Goal: Find specific fact: Find specific fact

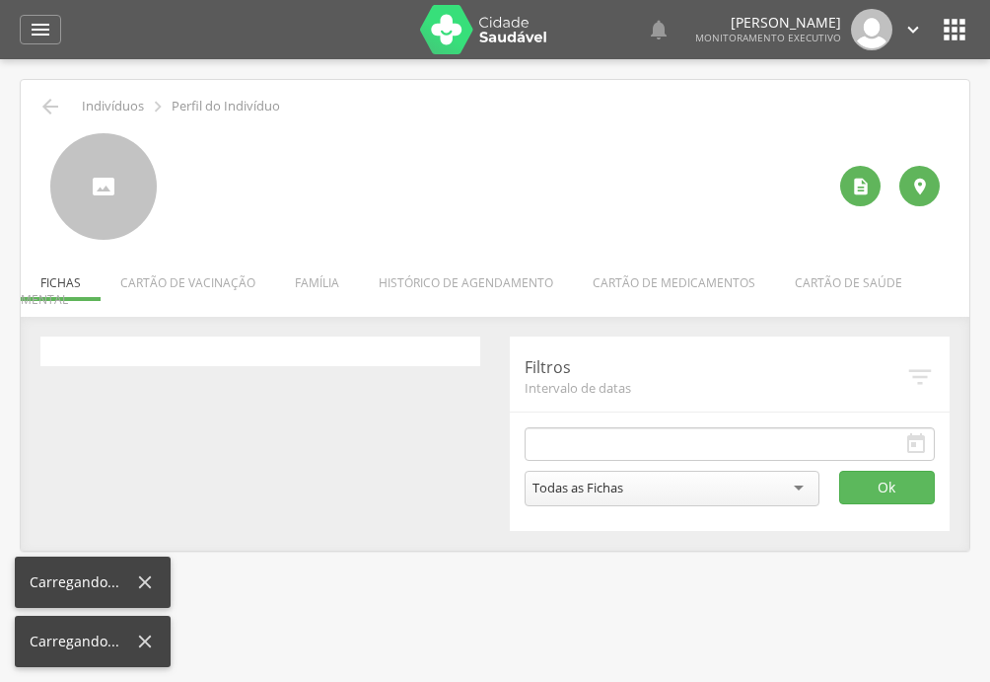
type input "**********"
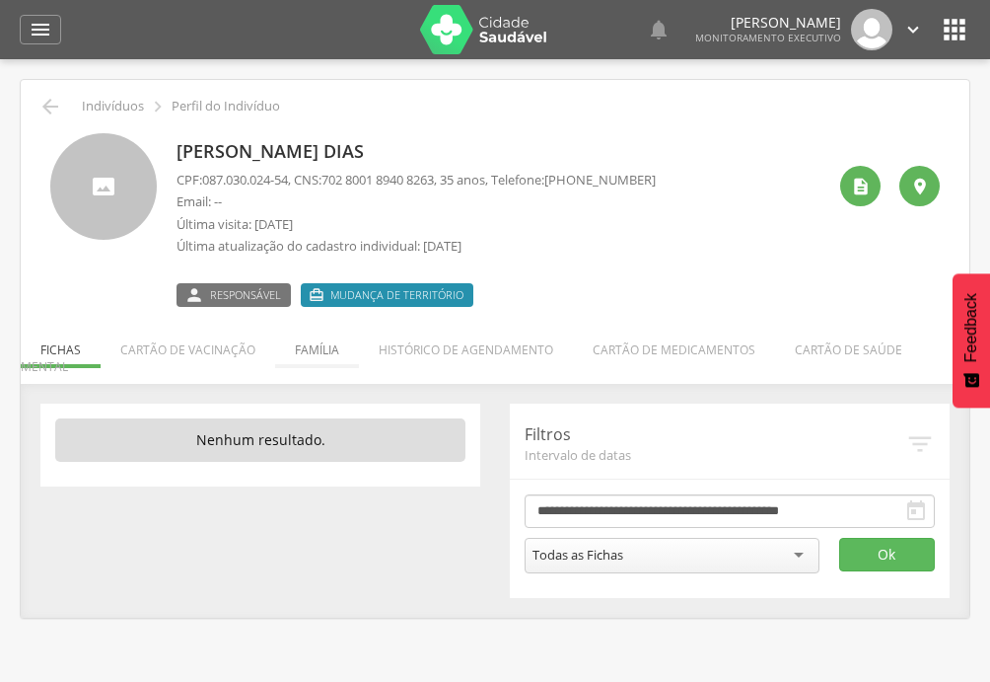
click at [305, 349] on li "Família" at bounding box center [317, 345] width 84 height 46
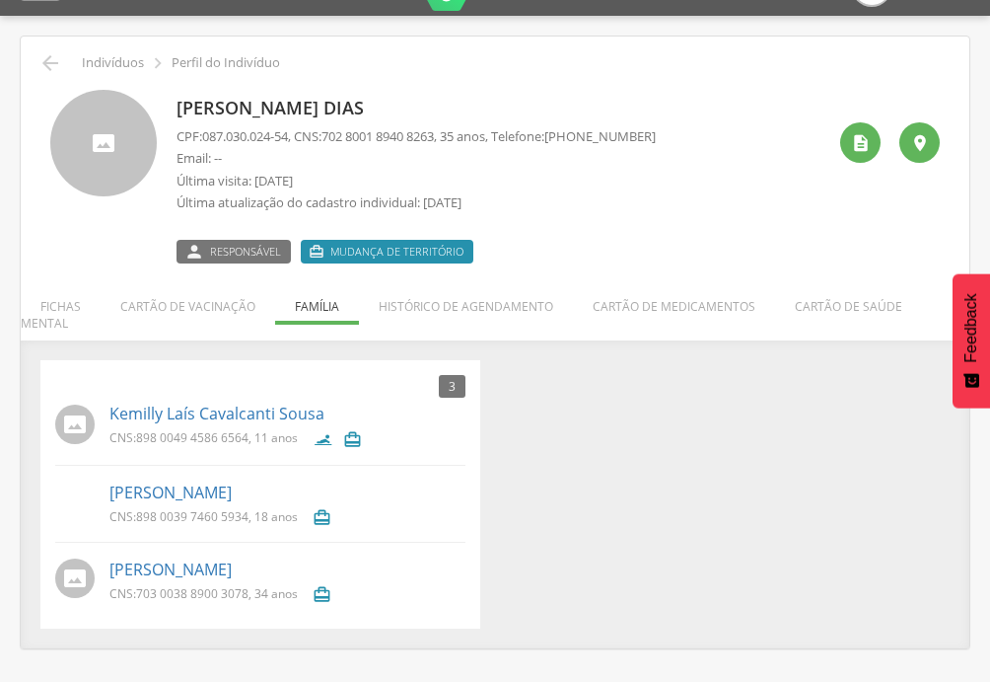
scroll to position [59, 0]
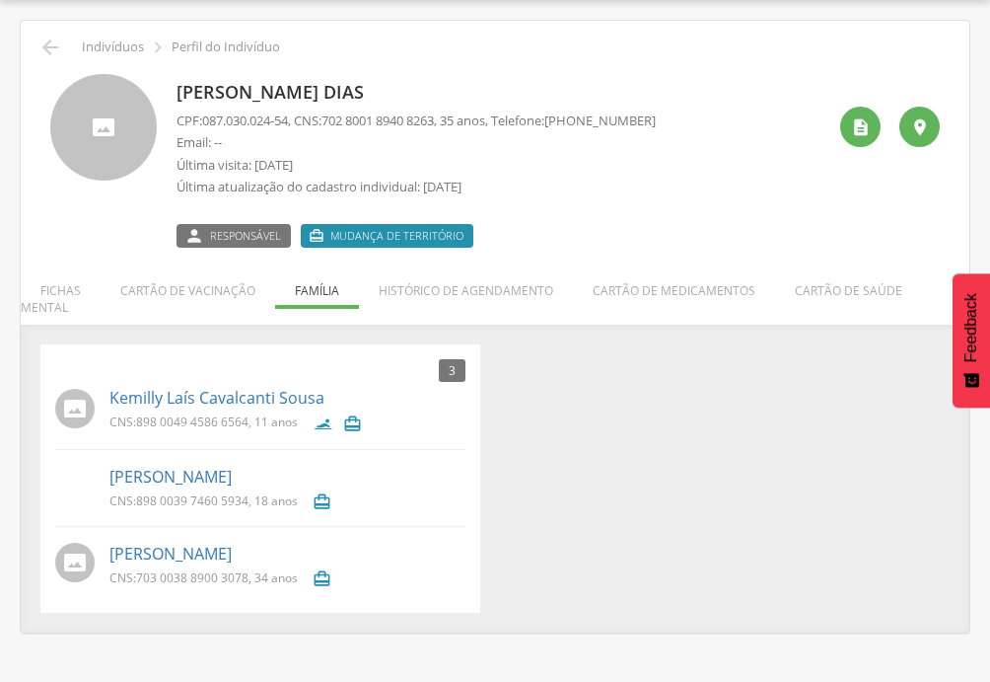
click at [727, 451] on div "3 Nenhum outro membro da família cadastrado. [PERSON_NAME] Sousa CNS: 898 0049 …" at bounding box center [495, 478] width 939 height 268
drag, startPoint x: 183, startPoint y: 531, endPoint x: 202, endPoint y: 537, distance: 19.7
click at [183, 542] on link "[PERSON_NAME]" at bounding box center [170, 553] width 122 height 23
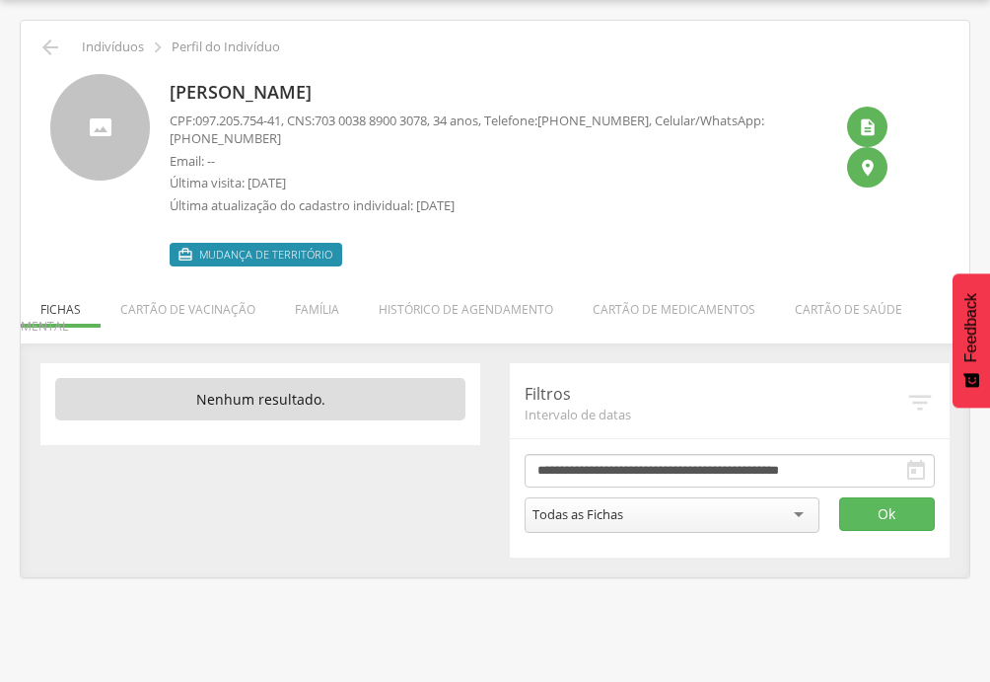
drag, startPoint x: 199, startPoint y: 118, endPoint x: 293, endPoint y: 121, distance: 93.7
click at [293, 121] on p "CPF: 097.205.754-41 , CNS: [PHONE_NUMBER] , 34 anos, Telefone: [PHONE_NUMBER] ,…" at bounding box center [501, 129] width 663 height 36
copy p "097.205.754-41 ,"
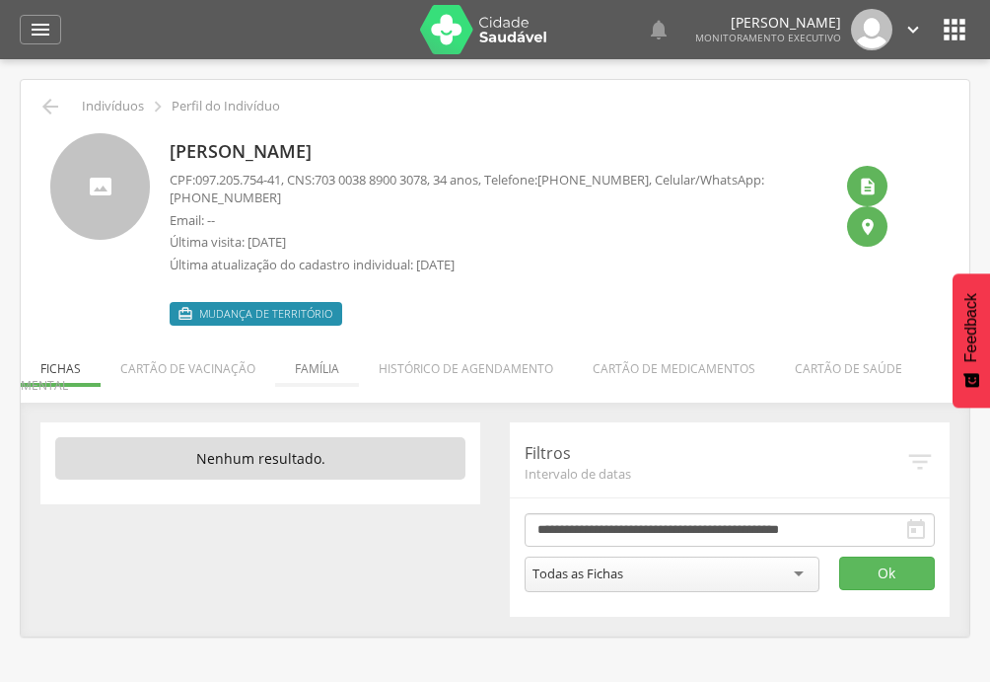
click at [313, 365] on li "Família" at bounding box center [317, 363] width 84 height 46
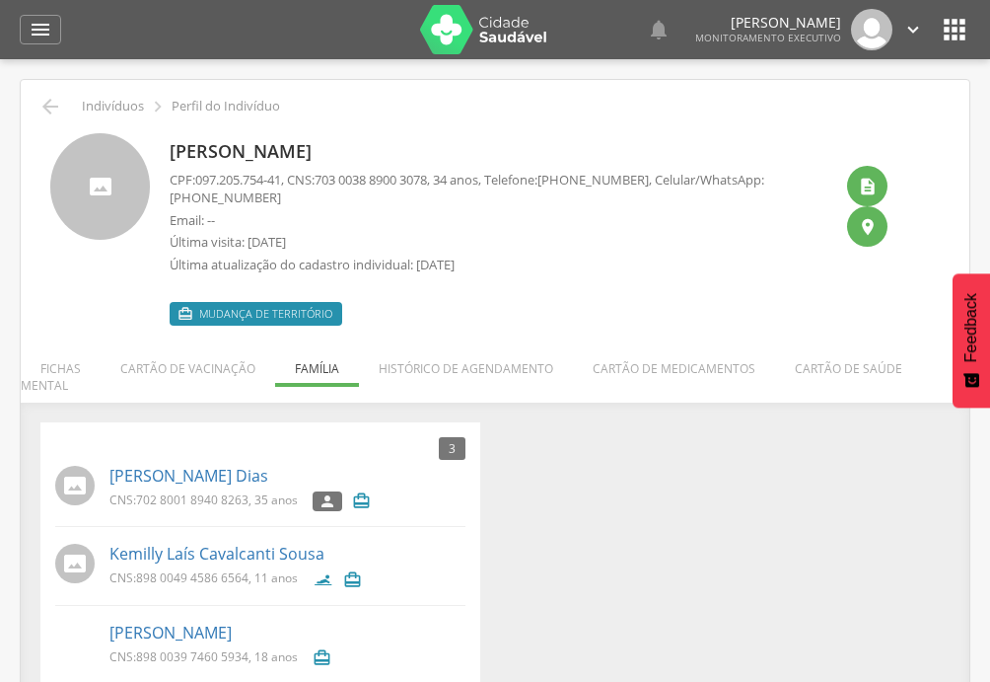
scroll to position [59, 0]
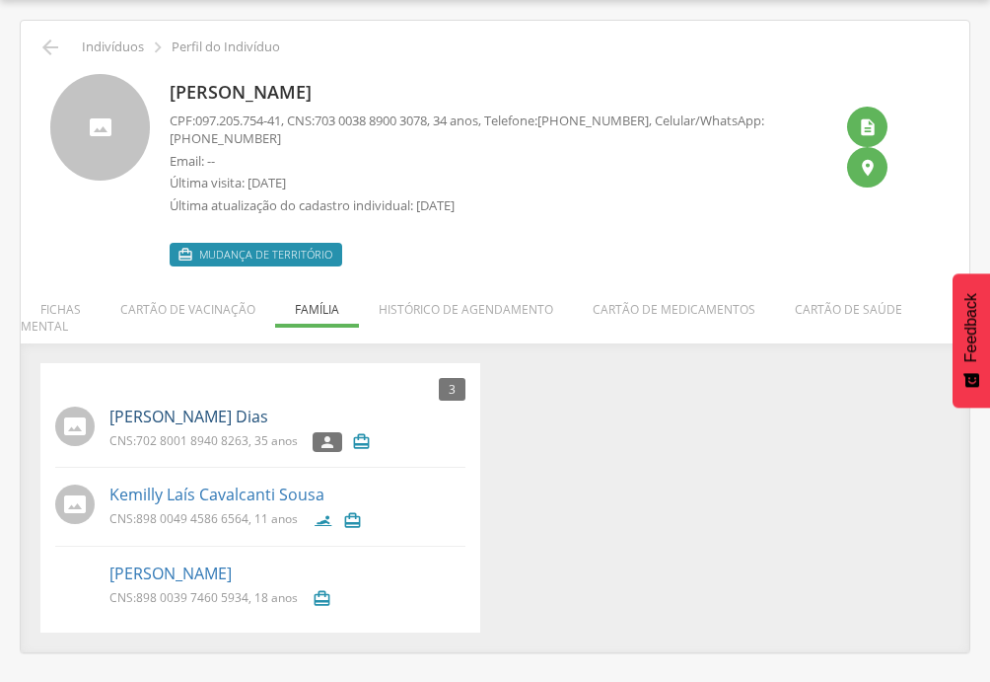
click at [170, 405] on link "[PERSON_NAME] Dias" at bounding box center [188, 416] width 159 height 23
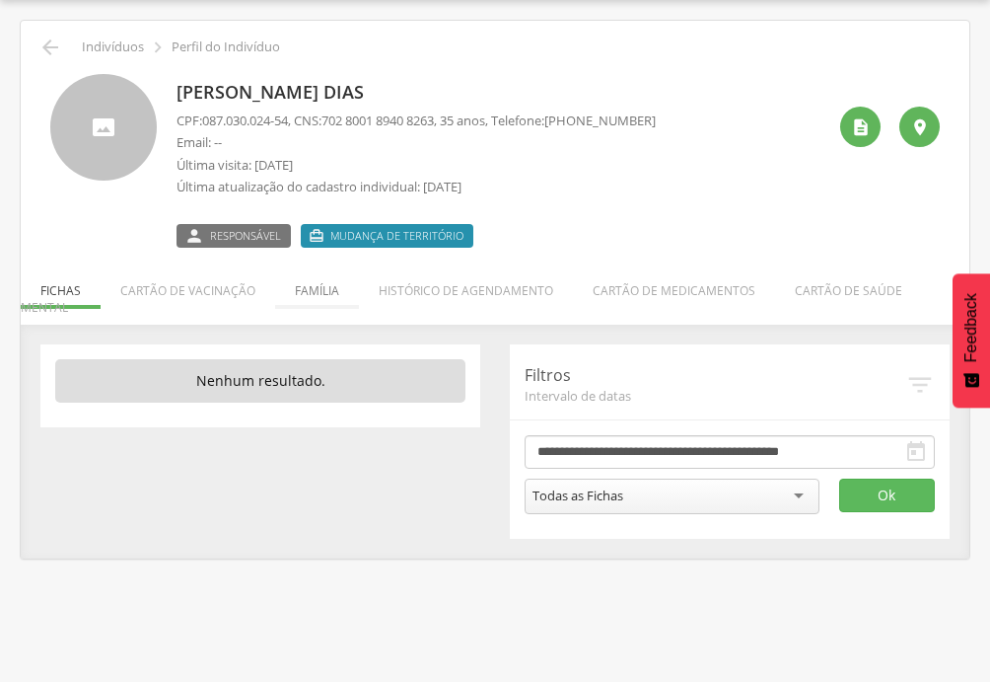
click at [316, 283] on li "Família" at bounding box center [317, 285] width 84 height 46
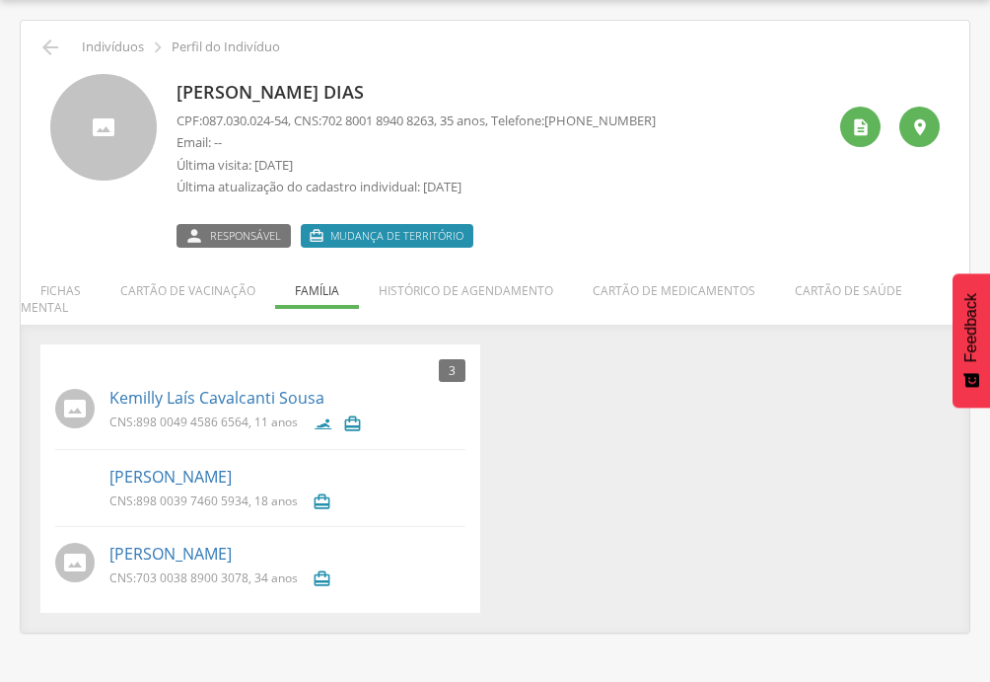
drag, startPoint x: 204, startPoint y: 120, endPoint x: 294, endPoint y: 124, distance: 89.8
click at [294, 124] on p "CPF: 087.030.024-54 , CNS: [PHONE_NUMBER] , 35 anos, Telefone: [PHONE_NUMBER]" at bounding box center [416, 120] width 479 height 19
copy p "087.030.024-54"
